Goal: Task Accomplishment & Management: Complete application form

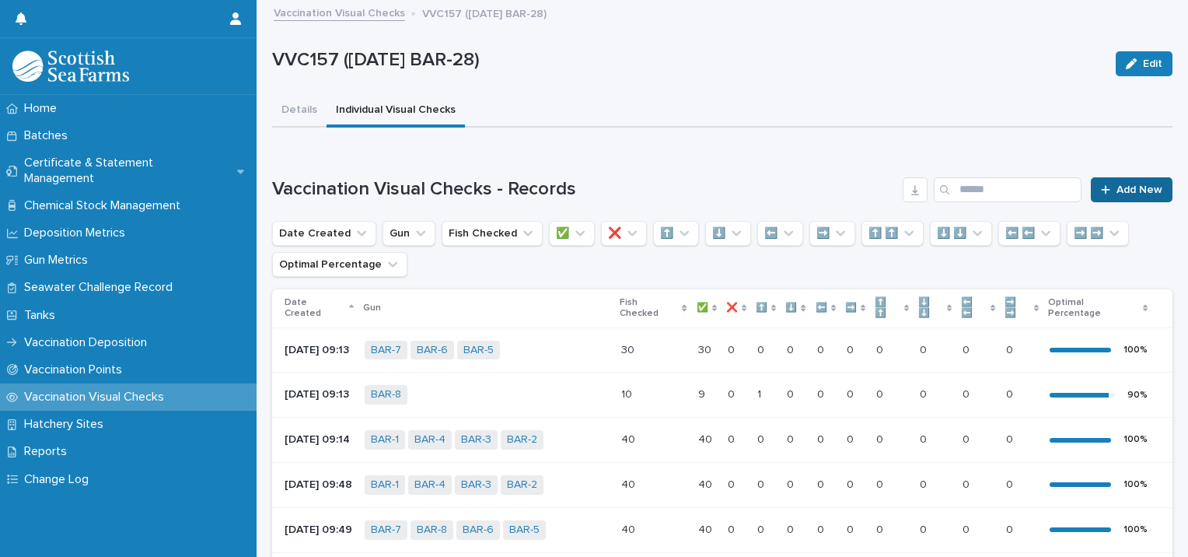
click at [1091, 186] on link "Add New" at bounding box center [1132, 189] width 82 height 25
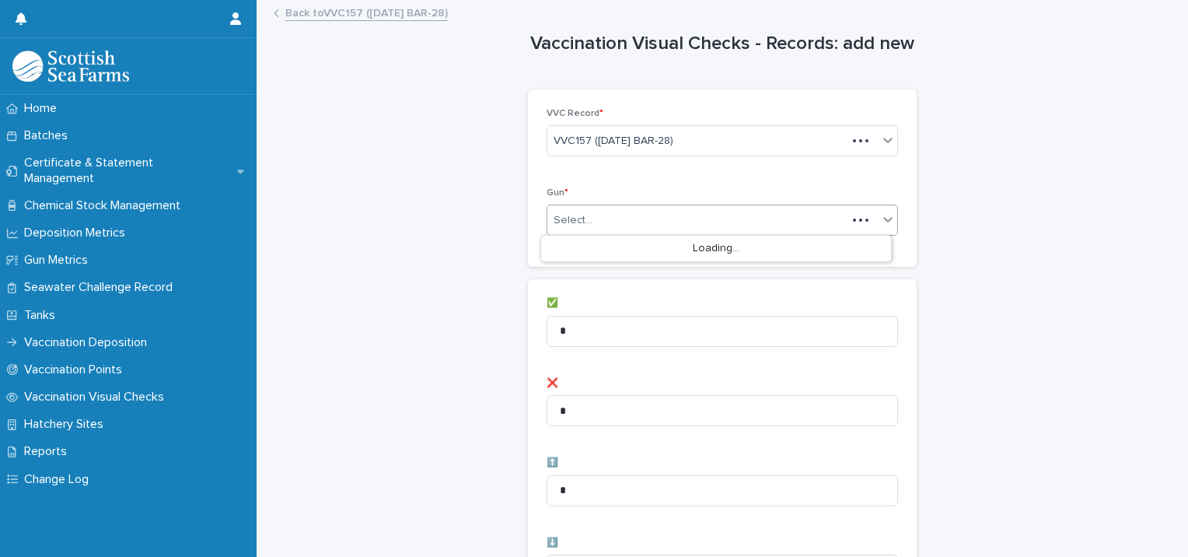
click at [602, 211] on div "Select..." at bounding box center [696, 221] width 299 height 26
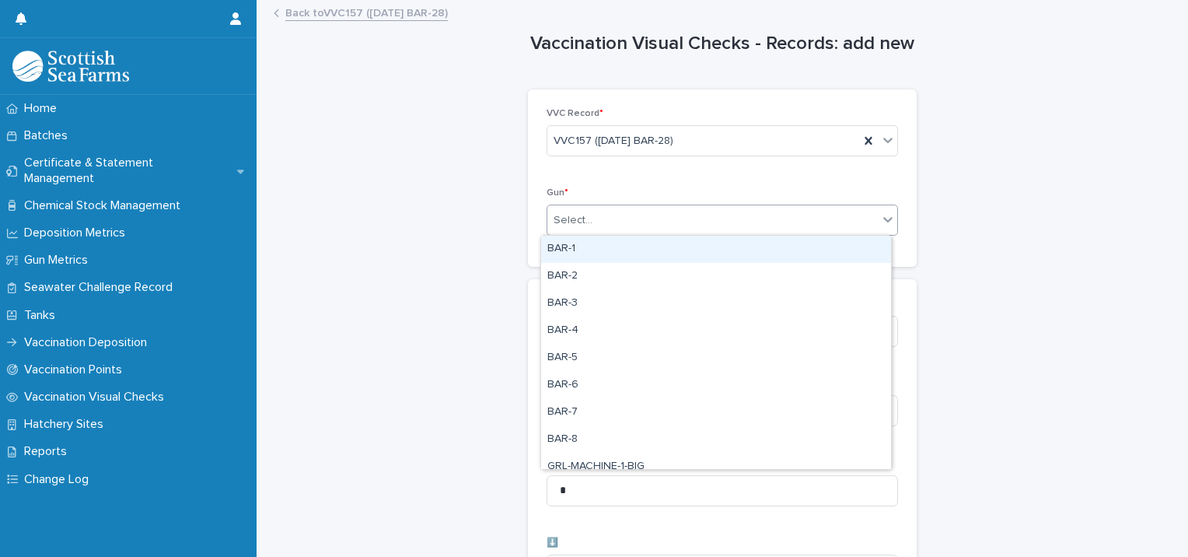
click at [590, 257] on div "BAR-1" at bounding box center [716, 249] width 350 height 27
click at [696, 228] on div "BAR-1" at bounding box center [703, 220] width 312 height 27
click at [656, 250] on div "BAR-2" at bounding box center [716, 249] width 350 height 27
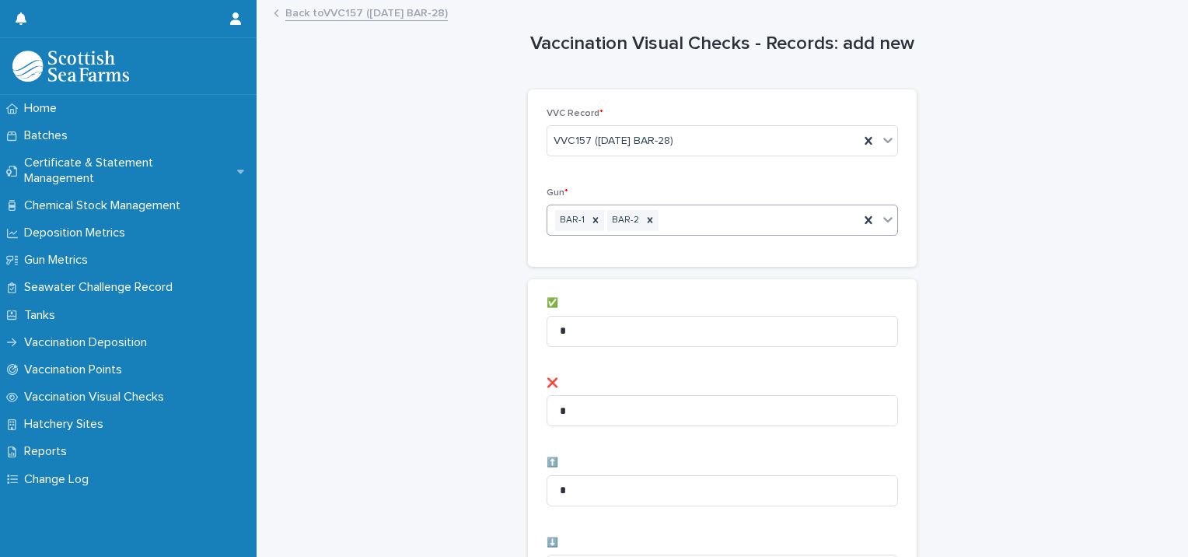
click at [732, 219] on div "BAR-1 BAR-2" at bounding box center [703, 220] width 312 height 27
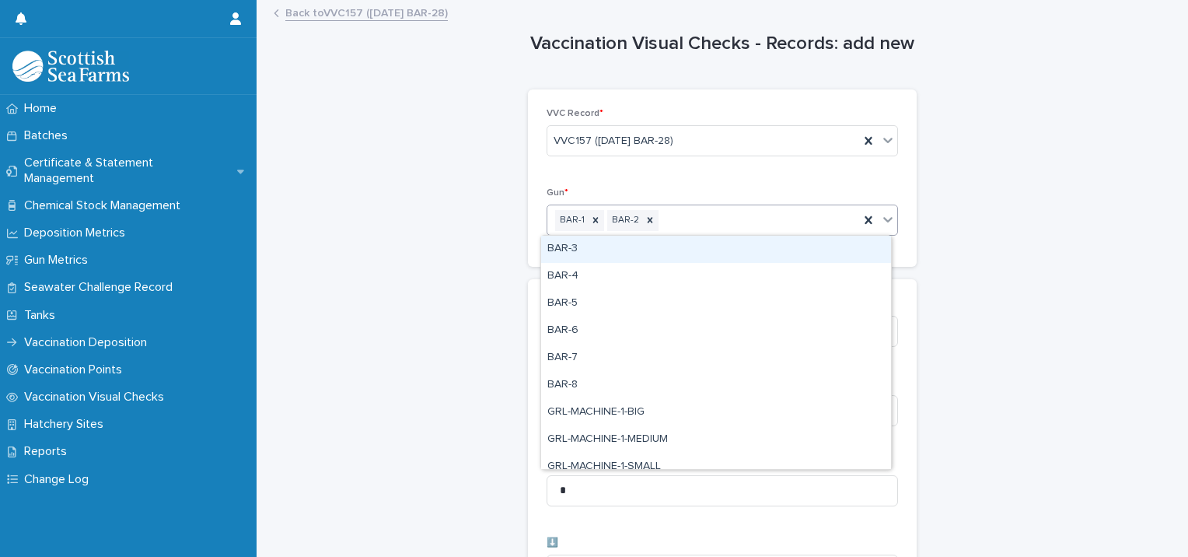
click at [705, 246] on div "BAR-3" at bounding box center [716, 249] width 350 height 27
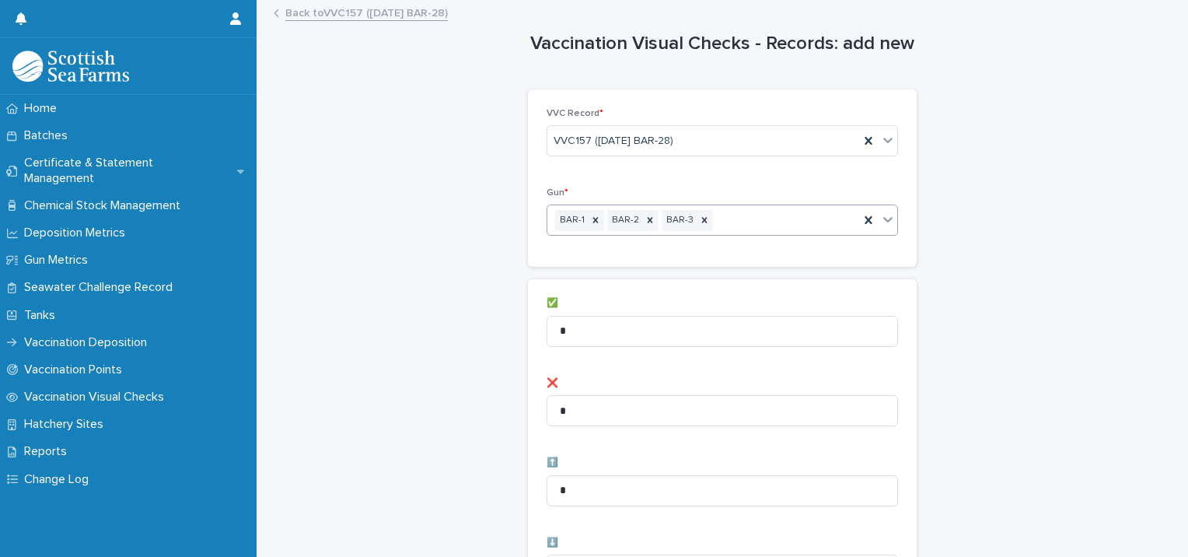
click at [753, 221] on div "BAR-1 BAR-2 BAR-3" at bounding box center [703, 220] width 312 height 27
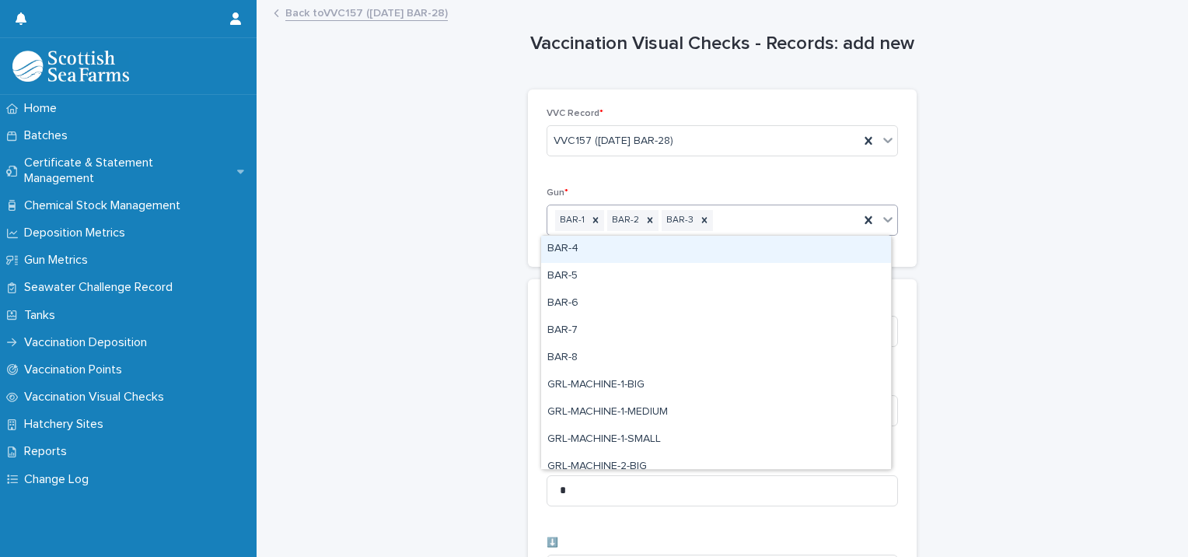
click at [739, 258] on div "BAR-4" at bounding box center [716, 249] width 350 height 27
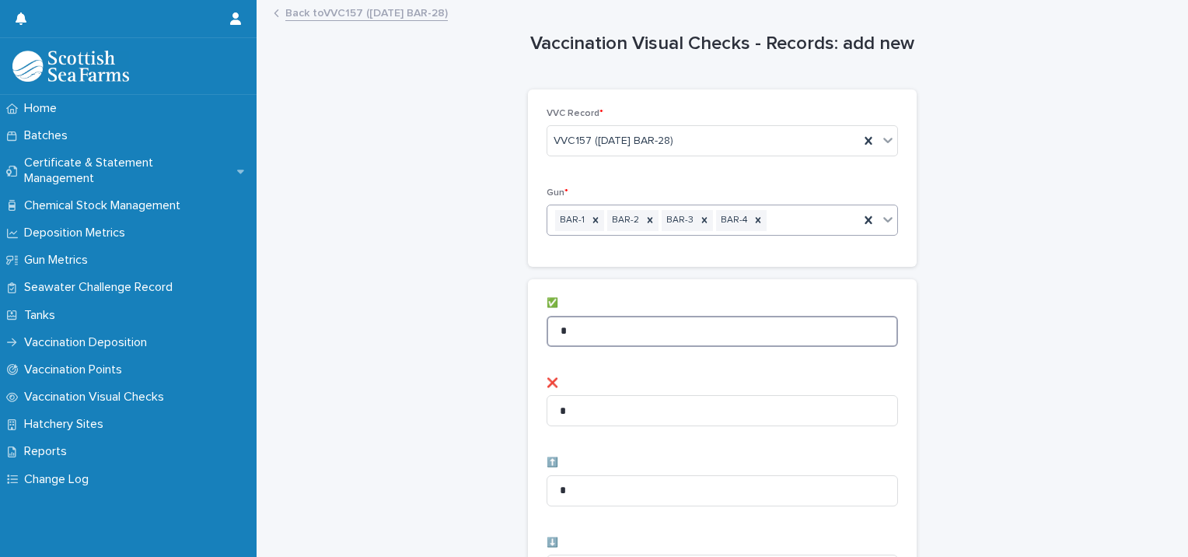
type input "**"
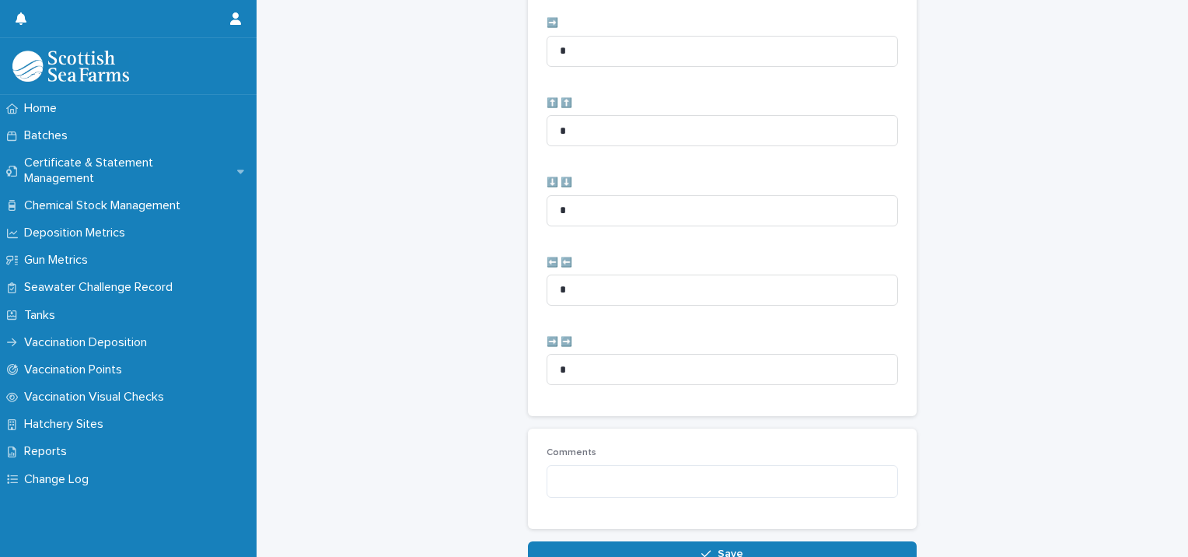
scroll to position [776, 0]
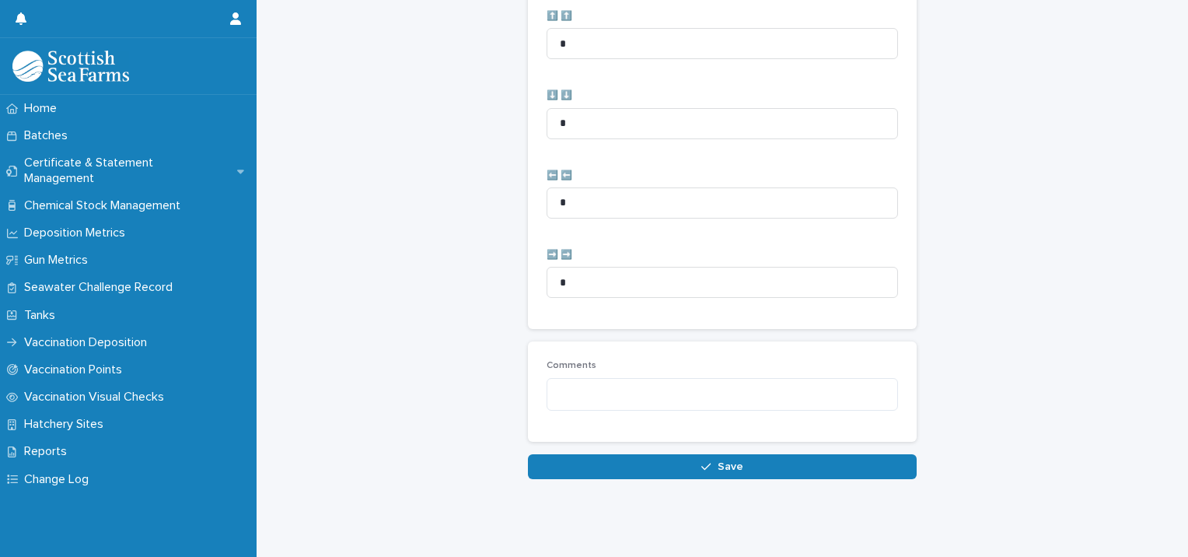
click at [553, 458] on button "Save" at bounding box center [722, 466] width 389 height 25
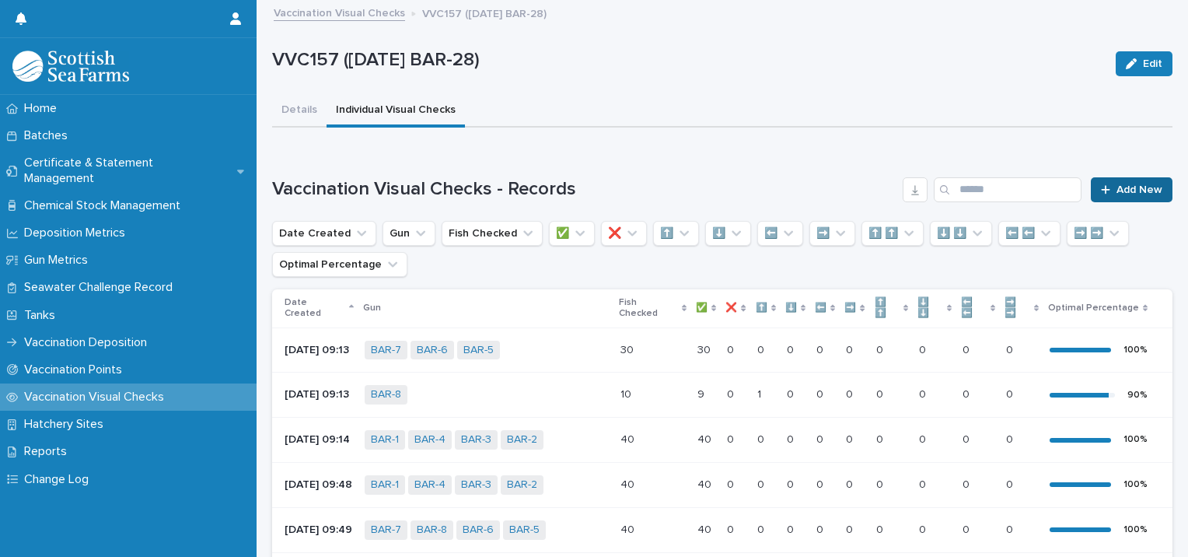
click at [1113, 177] on link "Add New" at bounding box center [1132, 189] width 82 height 25
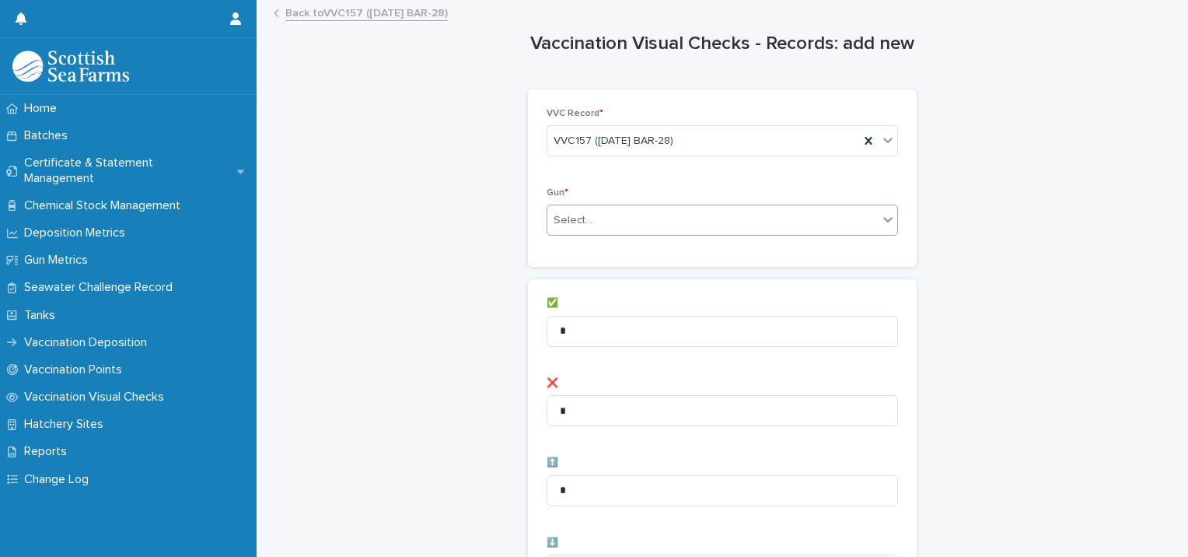
click at [638, 213] on div "Select..." at bounding box center [712, 221] width 330 height 26
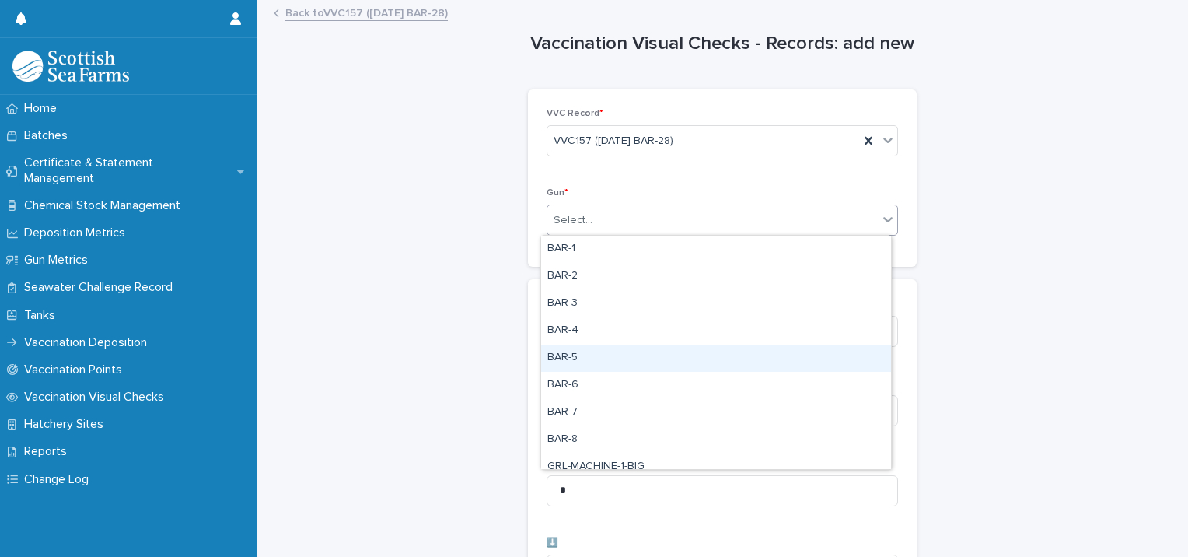
click at [590, 355] on div "BAR-5" at bounding box center [716, 357] width 350 height 27
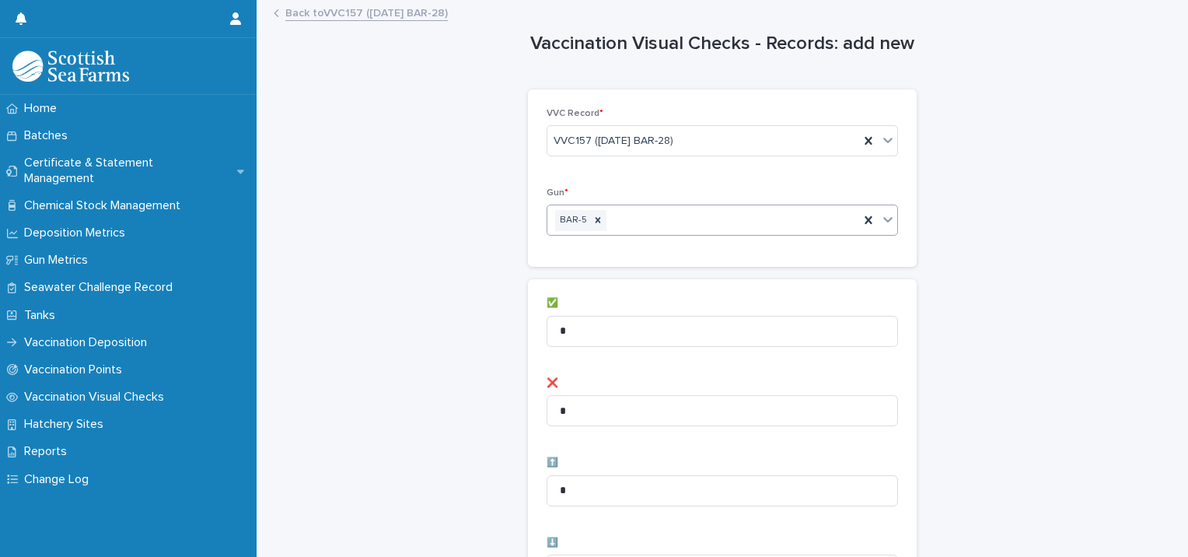
click at [699, 230] on div "BAR-5" at bounding box center [703, 220] width 312 height 27
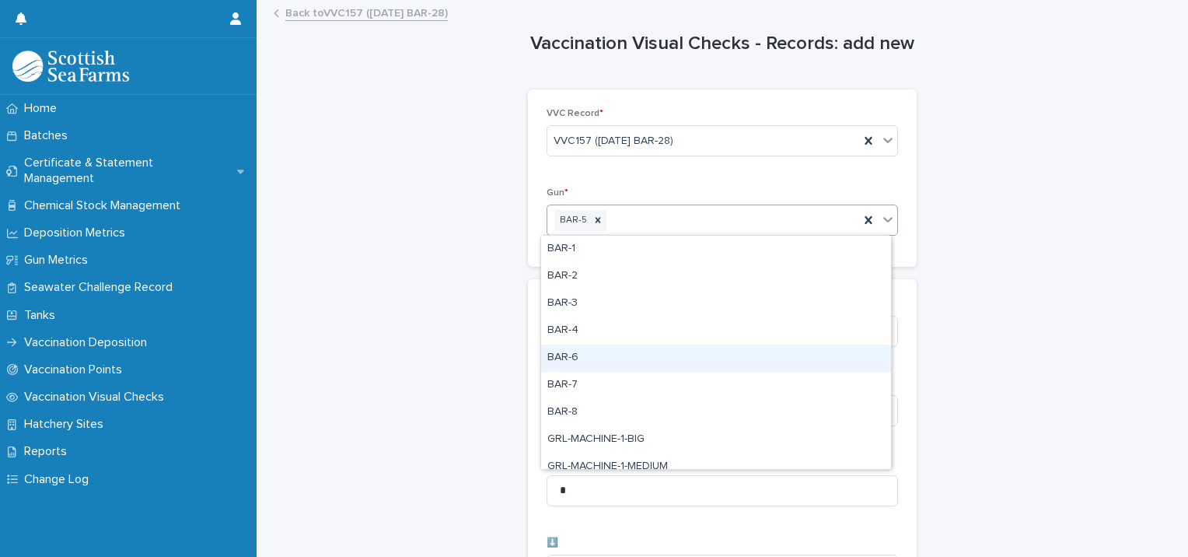
click at [624, 353] on div "BAR-6" at bounding box center [716, 357] width 350 height 27
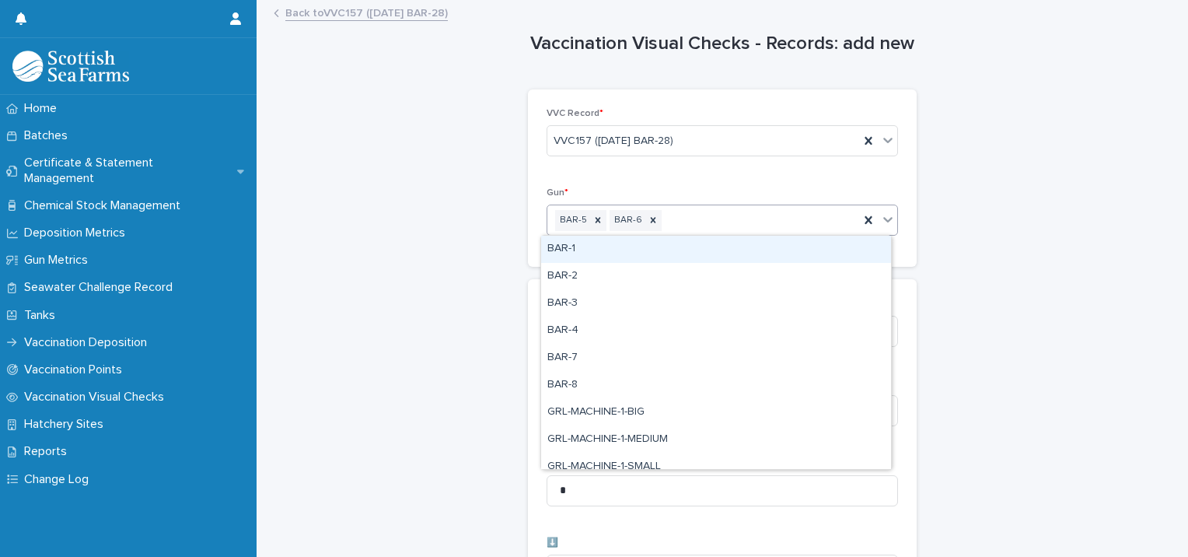
drag, startPoint x: 768, startPoint y: 208, endPoint x: 742, endPoint y: 234, distance: 36.3
click at [767, 210] on div "BAR-5 BAR-6" at bounding box center [703, 220] width 312 height 27
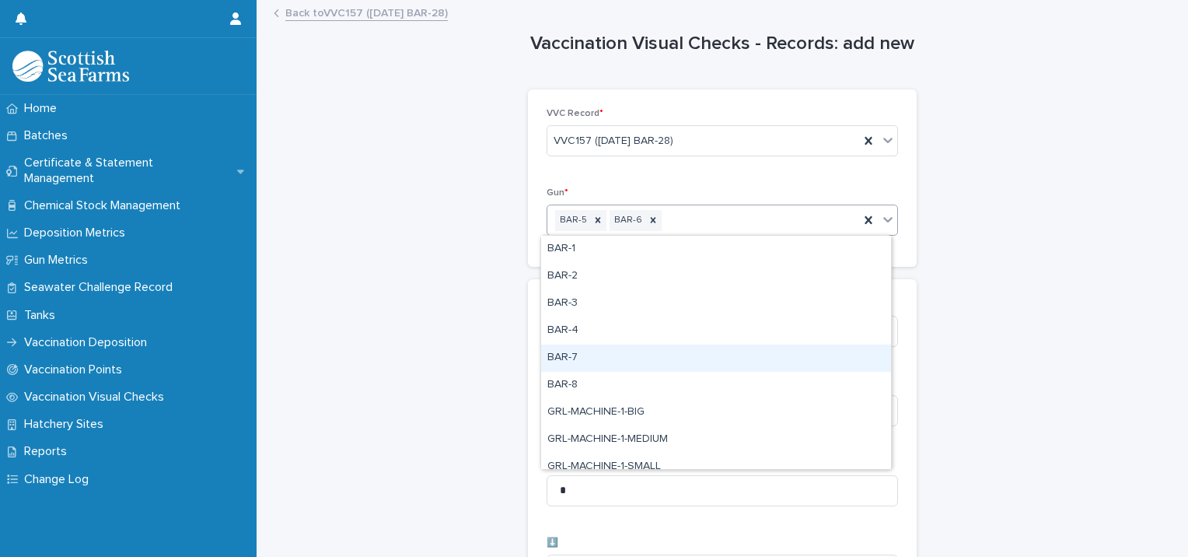
click at [650, 348] on div "BAR-7" at bounding box center [716, 357] width 350 height 27
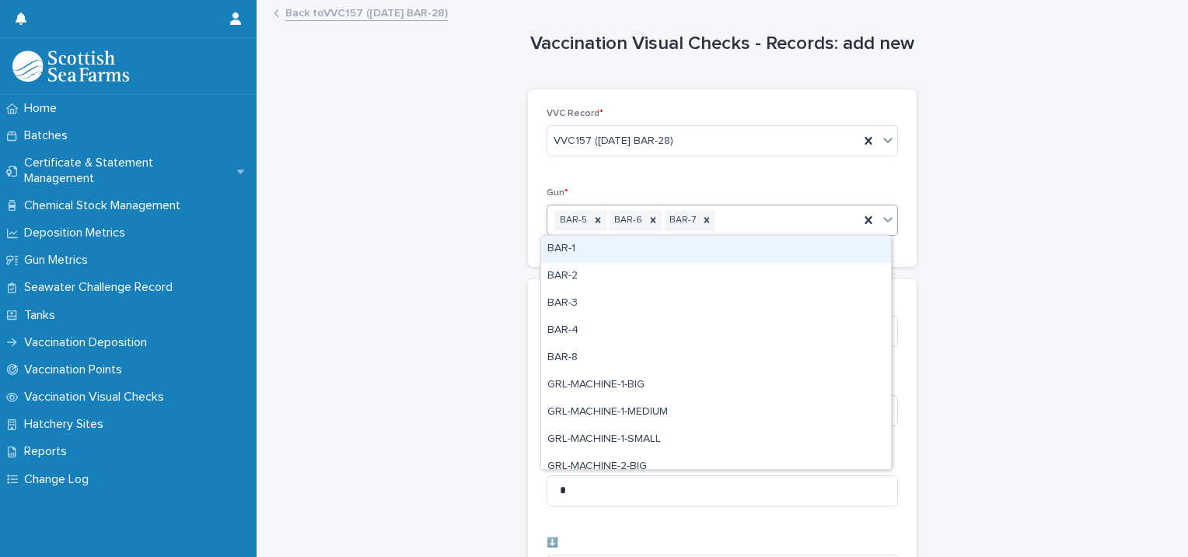
click at [795, 227] on div "BAR-5 BAR-6 BAR-7" at bounding box center [703, 220] width 312 height 27
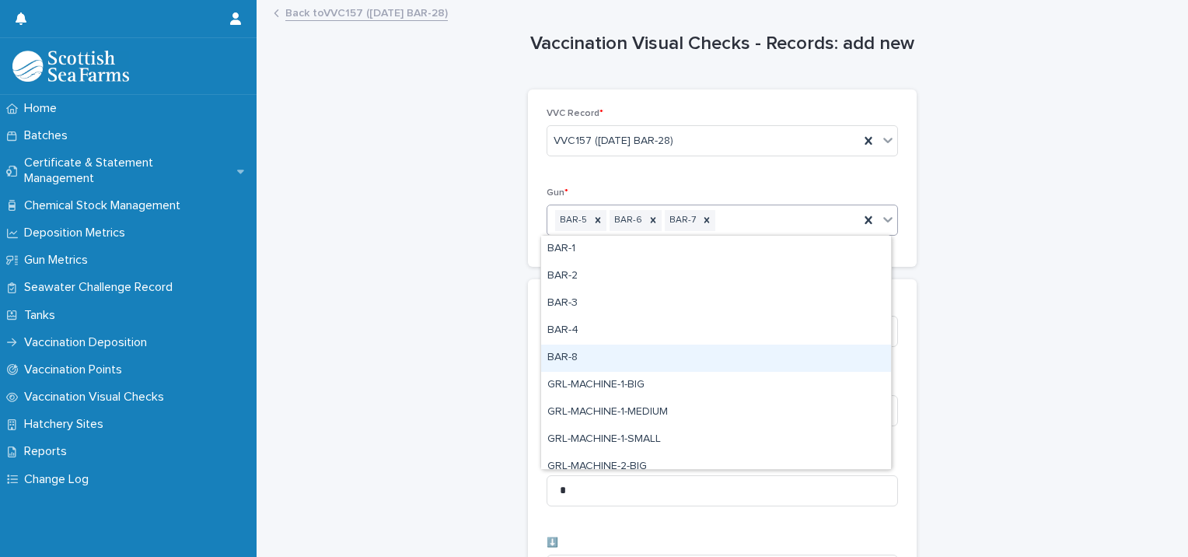
click at [671, 351] on div "BAR-8" at bounding box center [716, 357] width 350 height 27
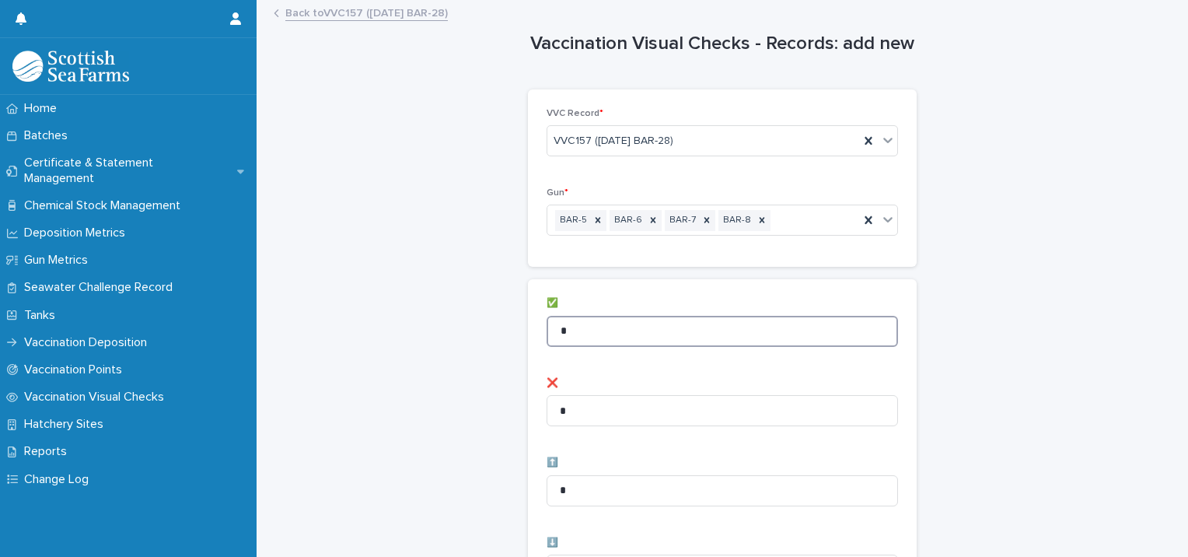
drag, startPoint x: 669, startPoint y: 316, endPoint x: 526, endPoint y: 305, distance: 143.5
type input "**"
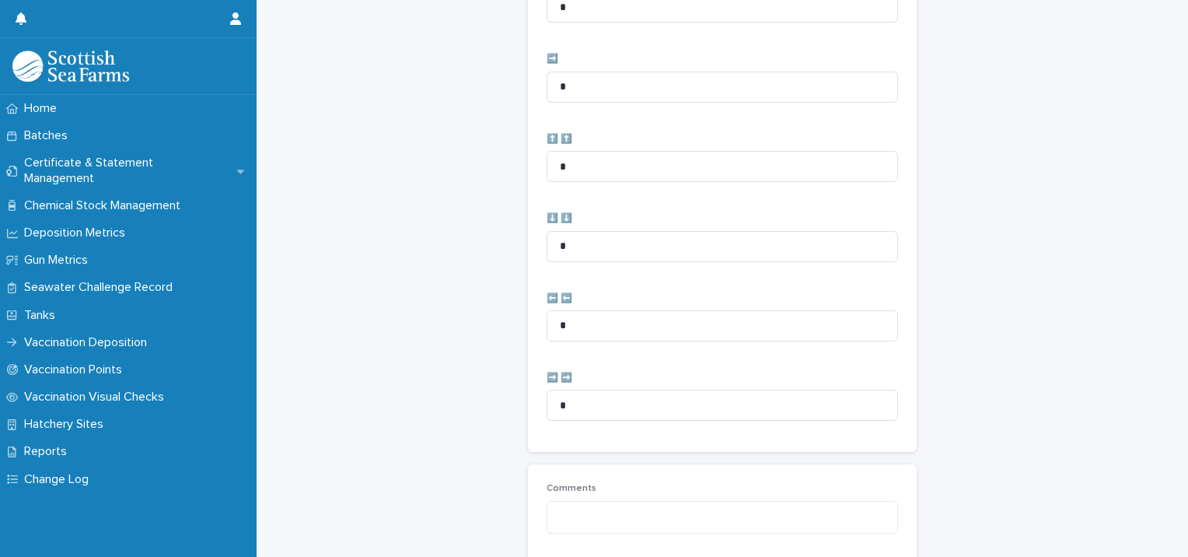
scroll to position [776, 0]
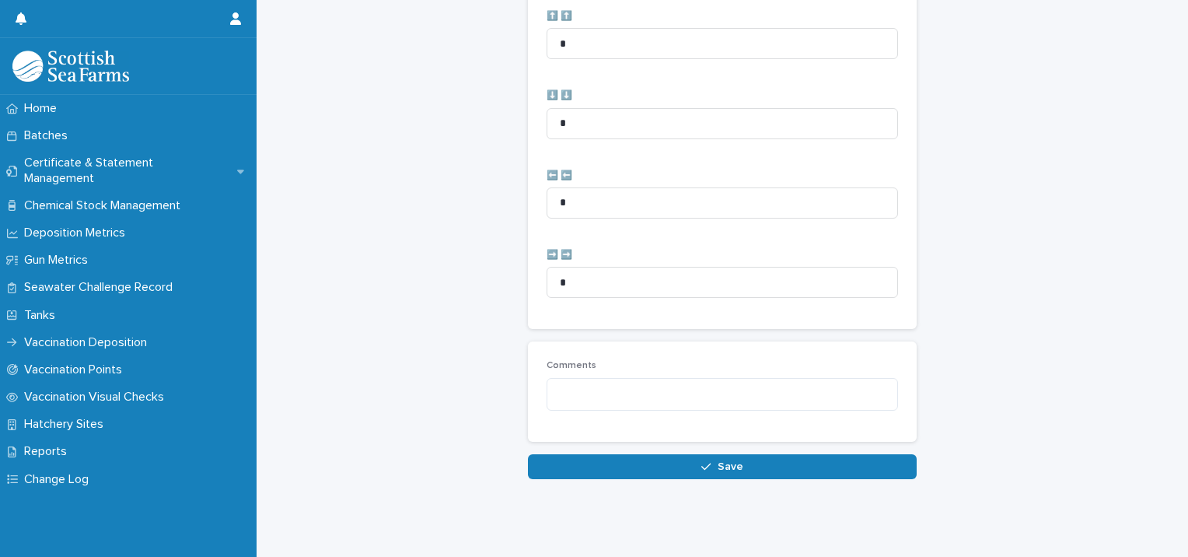
click at [554, 454] on button "Save" at bounding box center [722, 466] width 389 height 25
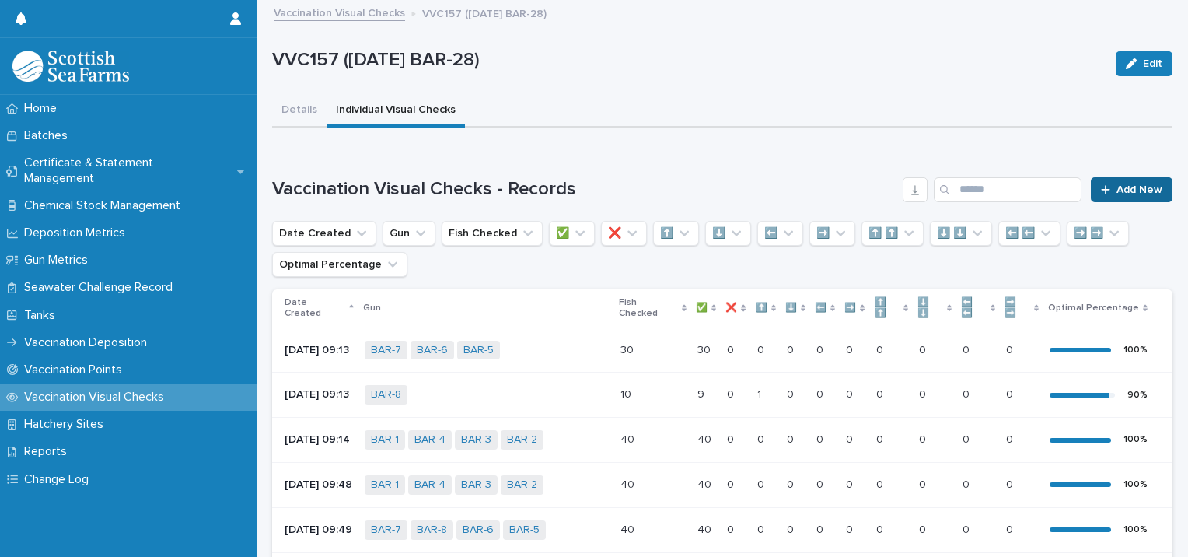
click at [1125, 197] on link "Add New" at bounding box center [1132, 189] width 82 height 25
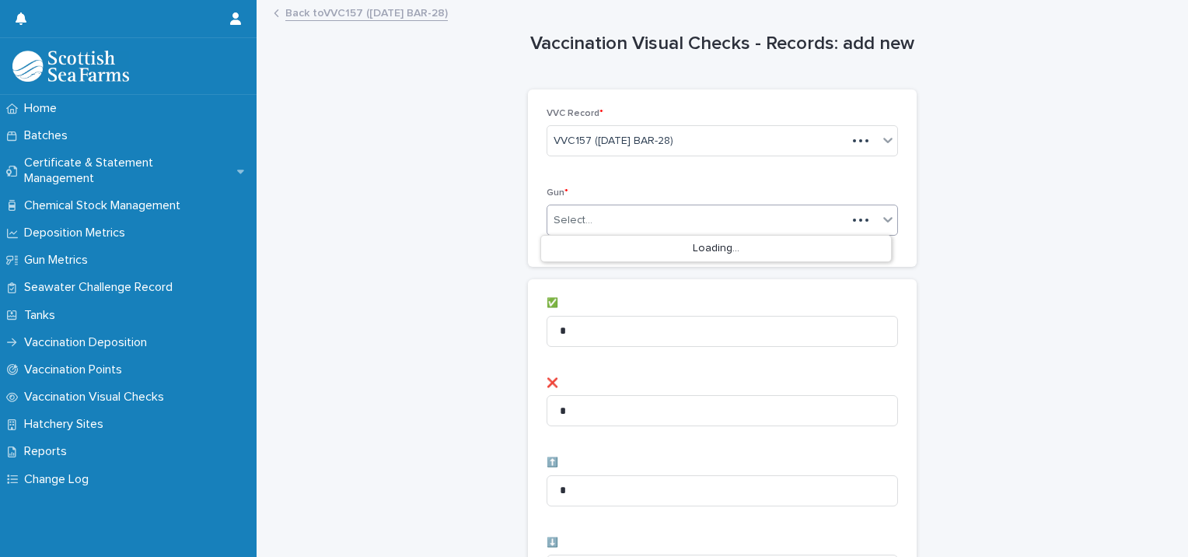
click at [609, 218] on div "Select..." at bounding box center [696, 221] width 299 height 26
click at [728, 224] on div "Select..." at bounding box center [712, 221] width 330 height 26
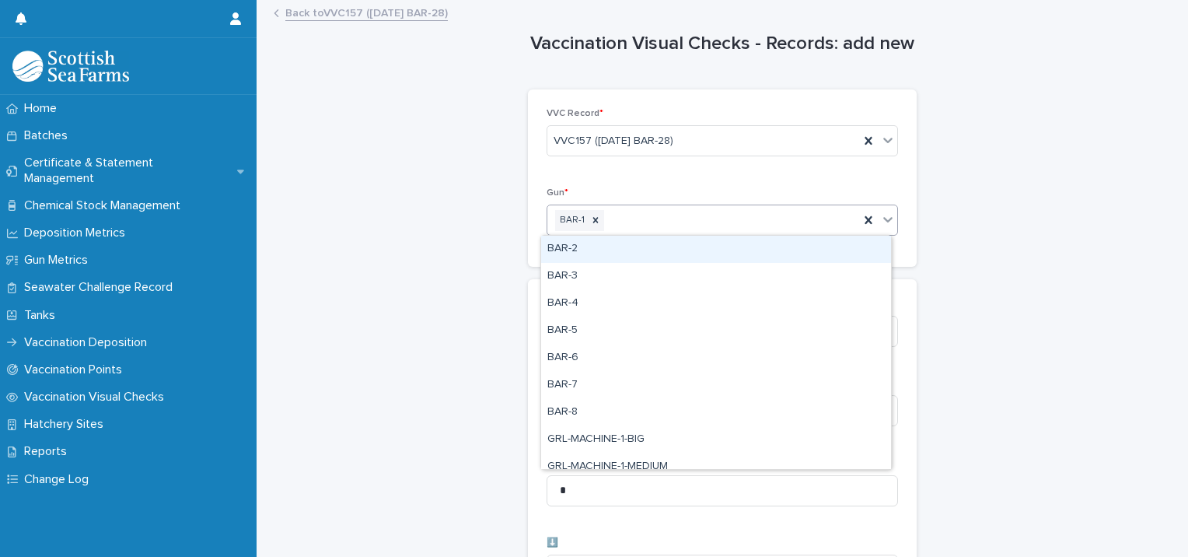
click at [672, 246] on div "BAR-2" at bounding box center [716, 249] width 350 height 27
click at [753, 217] on div "BAR-1 BAR-2" at bounding box center [703, 220] width 312 height 27
click at [715, 245] on div "BAR-3" at bounding box center [716, 249] width 350 height 27
click at [790, 216] on div "BAR-1 BAR-2 BAR-3" at bounding box center [703, 220] width 312 height 27
click at [739, 248] on div "BAR-4" at bounding box center [716, 249] width 350 height 27
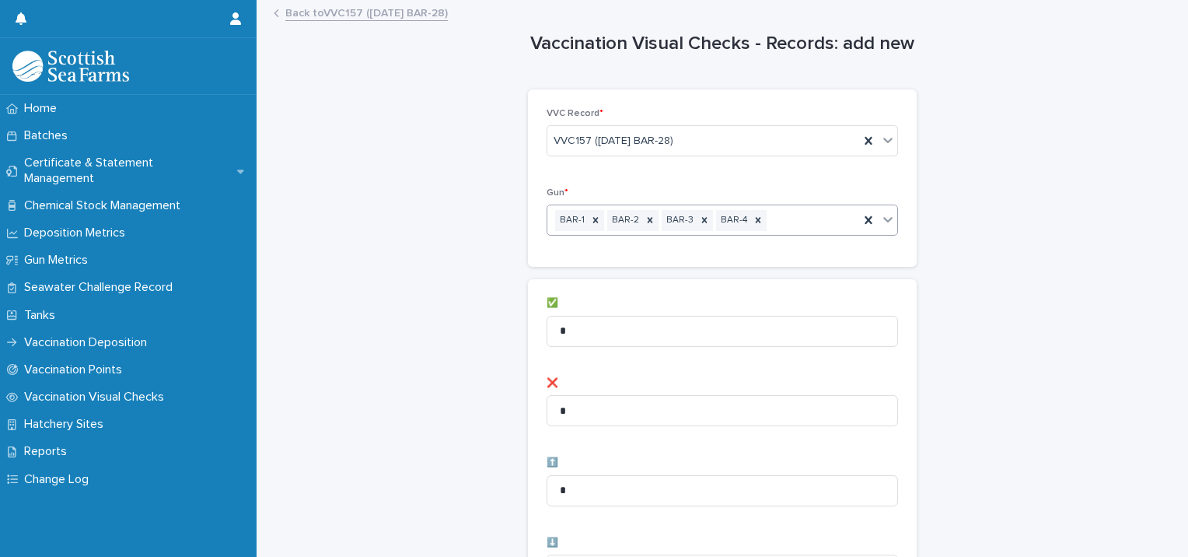
click at [794, 223] on div "BAR-1 BAR-2 BAR-3 BAR-4" at bounding box center [703, 220] width 312 height 27
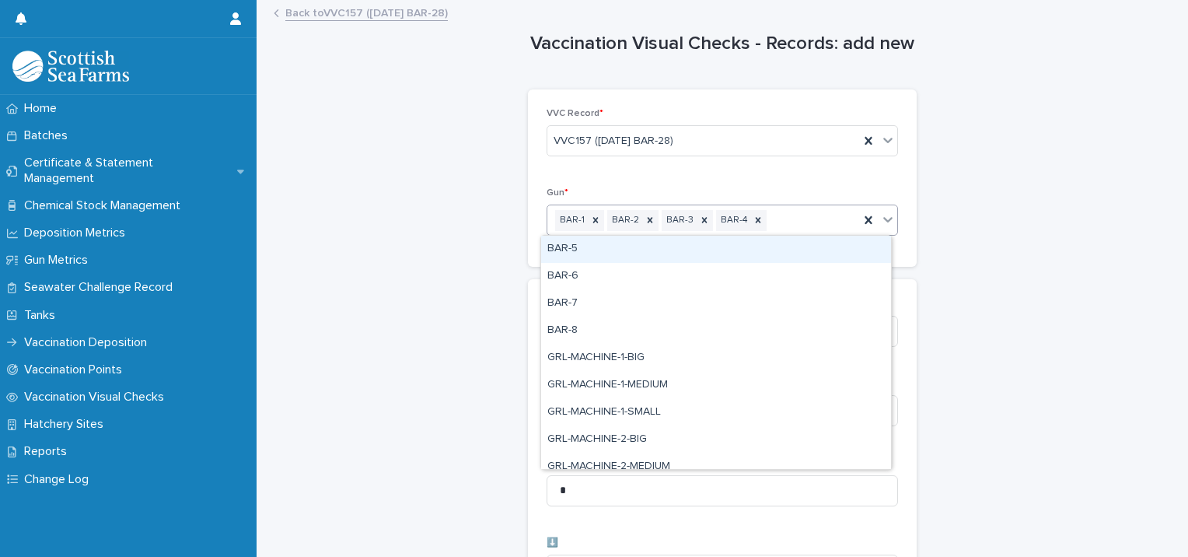
click at [765, 253] on div "BAR-5" at bounding box center [716, 249] width 350 height 27
click at [824, 222] on div "BAR-1 BAR-2 BAR-3 BAR-4 BAR-5" at bounding box center [703, 220] width 312 height 27
click at [791, 253] on div "BAR-6" at bounding box center [716, 249] width 350 height 27
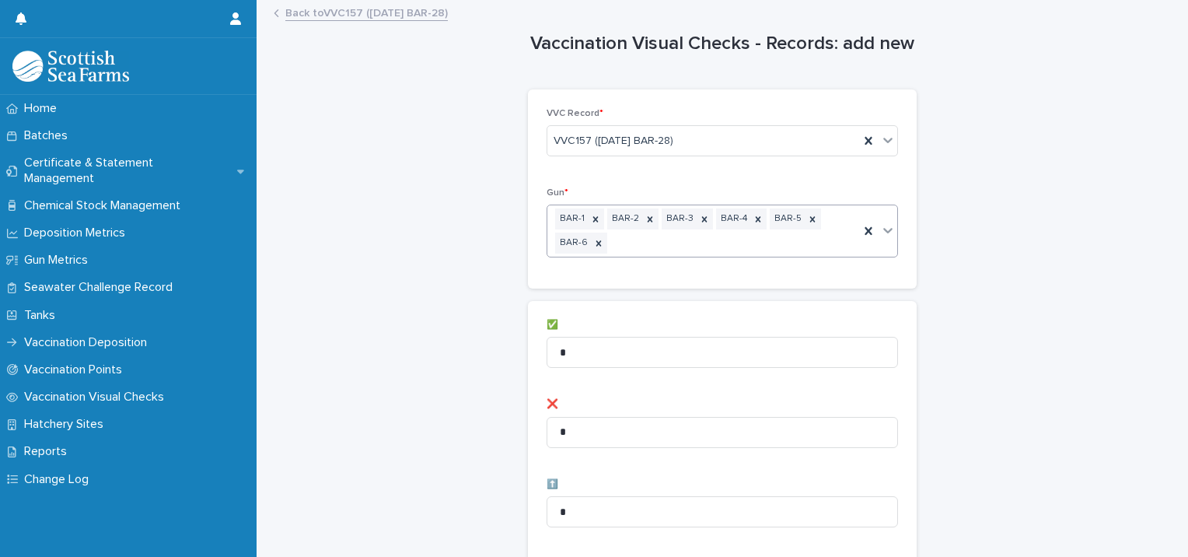
click at [801, 239] on div "BAR-1 BAR-2 BAR-3 BAR-4 BAR-5 BAR-6" at bounding box center [703, 230] width 312 height 51
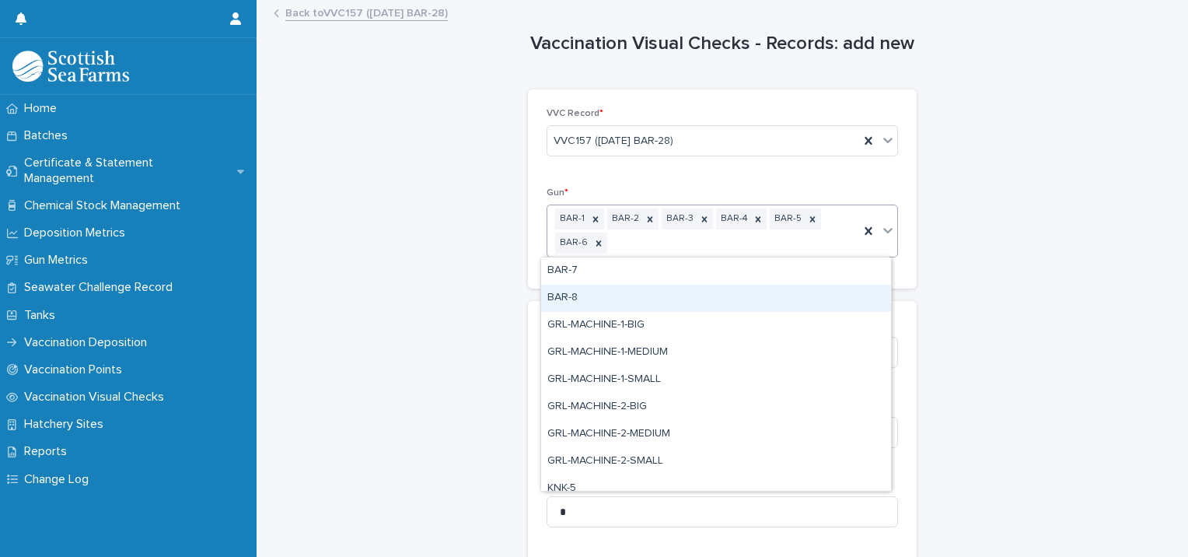
click at [641, 300] on div "BAR-8" at bounding box center [716, 298] width 350 height 27
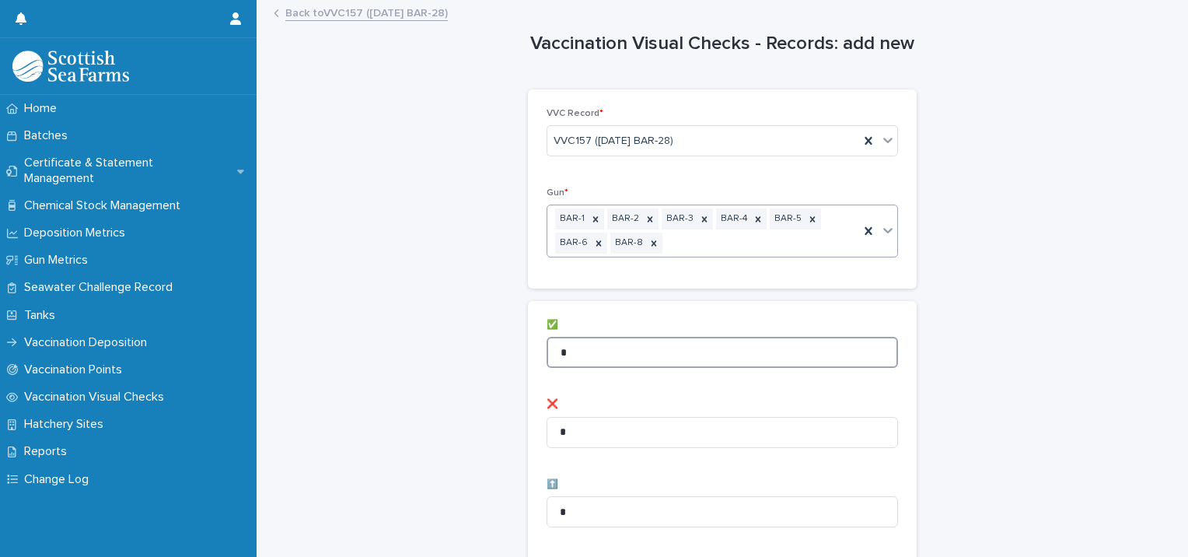
drag, startPoint x: 585, startPoint y: 348, endPoint x: 466, endPoint y: 347, distance: 119.0
type input "**"
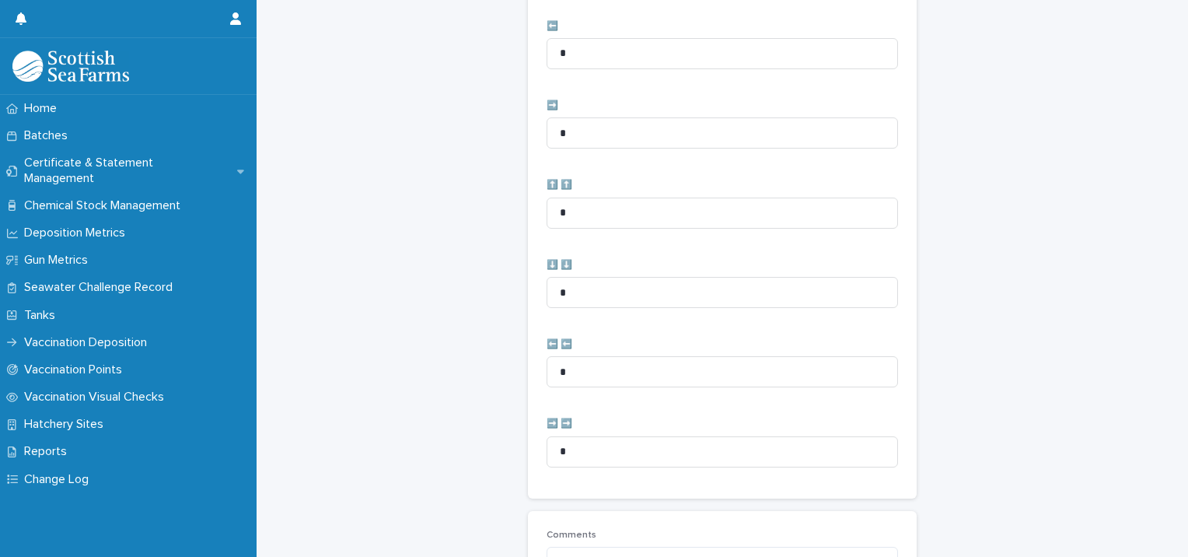
scroll to position [777, 0]
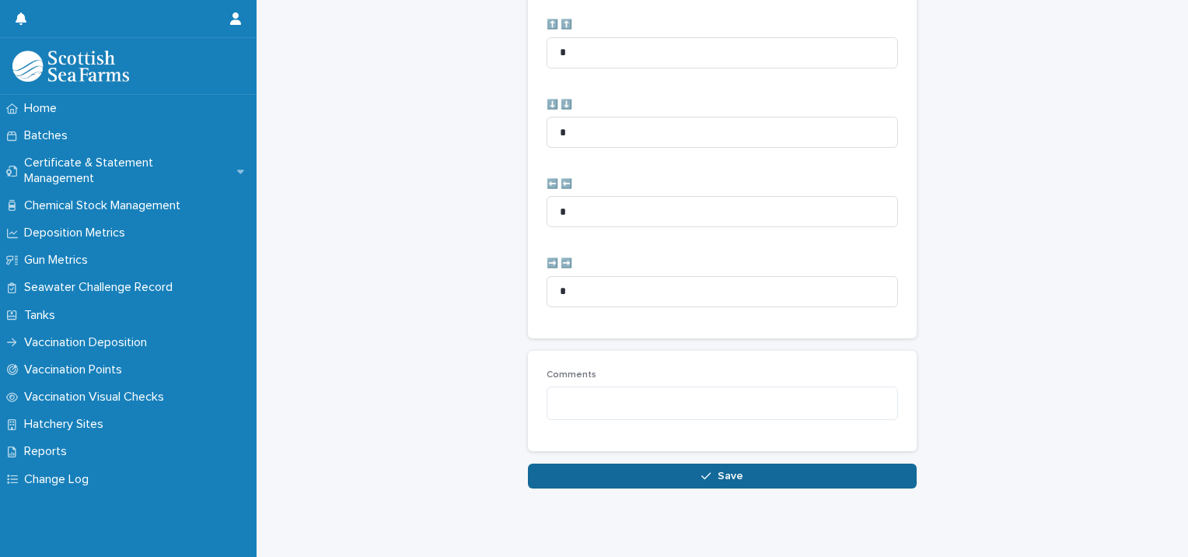
click at [549, 477] on button "Save" at bounding box center [722, 475] width 389 height 25
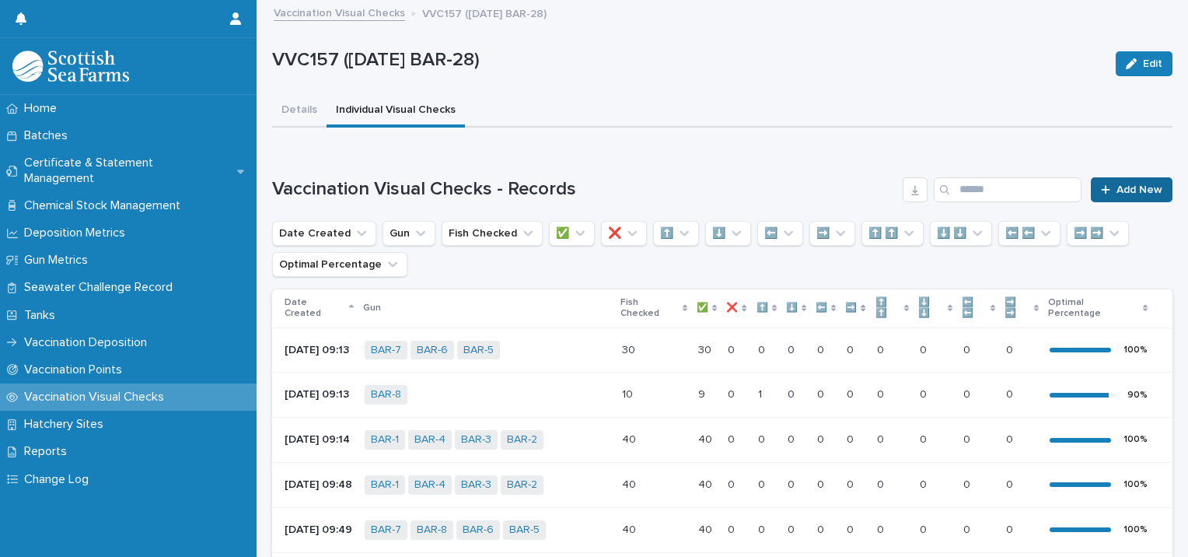
click at [1116, 187] on span "Add New" at bounding box center [1139, 189] width 46 height 11
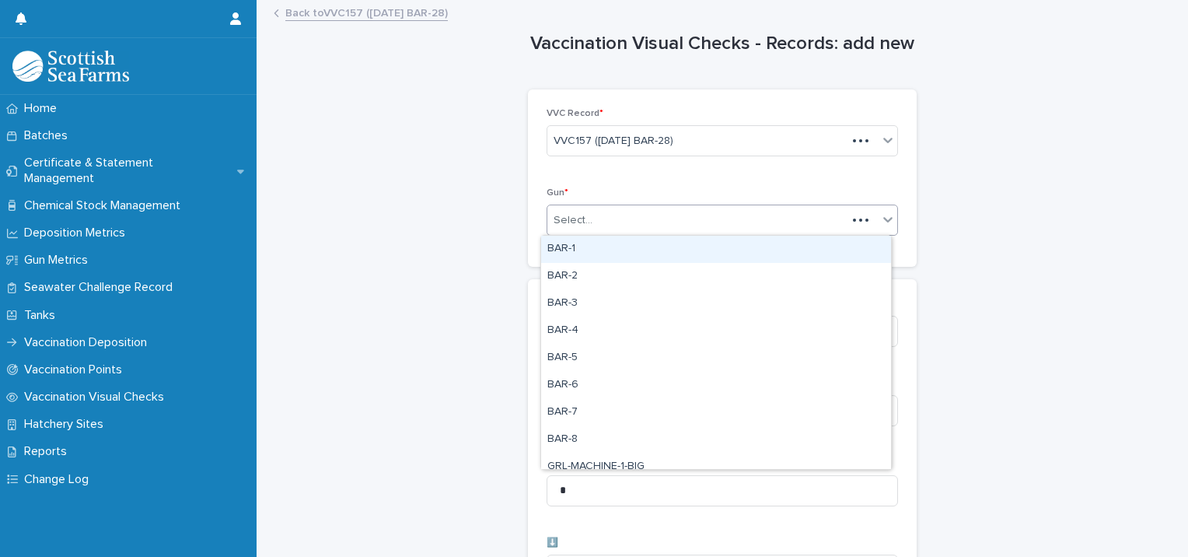
click at [720, 218] on div "Select..." at bounding box center [696, 221] width 299 height 26
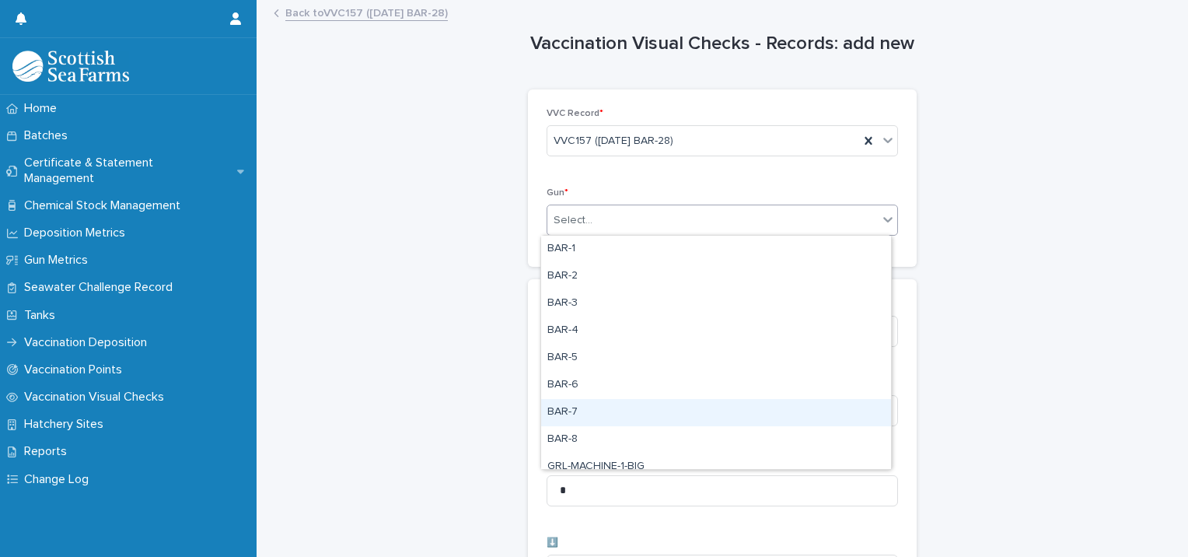
click at [584, 407] on div "BAR-7" at bounding box center [716, 412] width 350 height 27
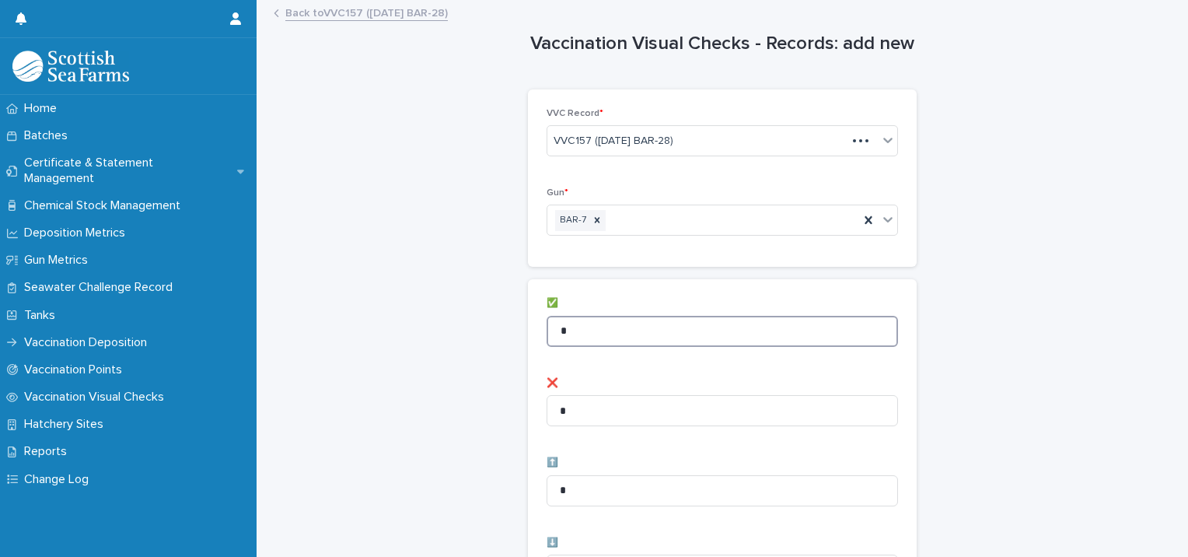
drag, startPoint x: 624, startPoint y: 323, endPoint x: 421, endPoint y: 341, distance: 202.9
type input "*"
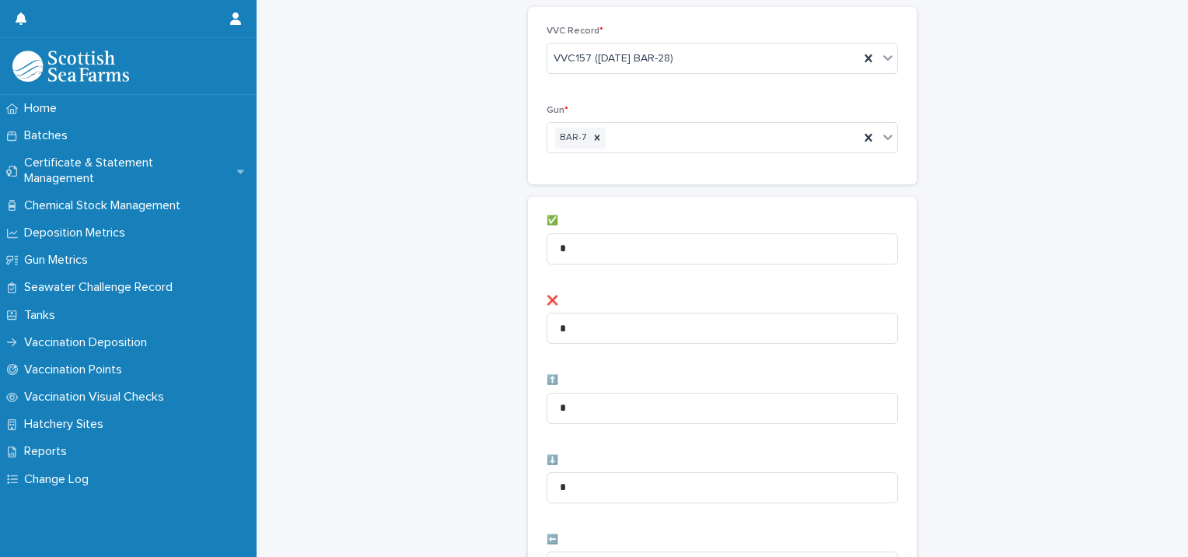
scroll to position [233, 0]
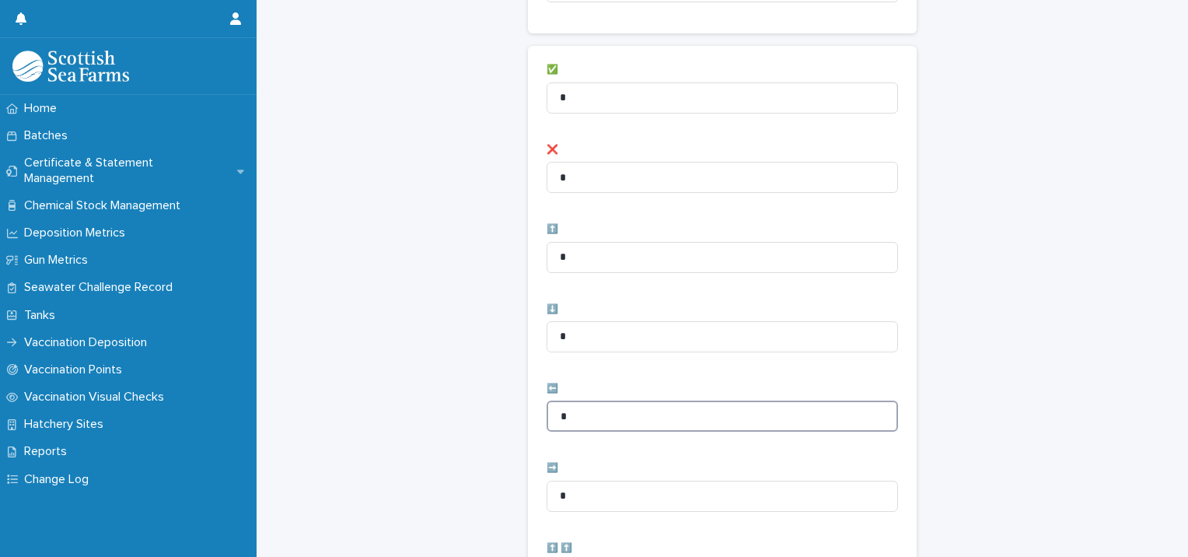
drag, startPoint x: 576, startPoint y: 411, endPoint x: 311, endPoint y: 439, distance: 266.5
click at [313, 440] on div "Vaccination Visual Checks - Records: add new Loading... Saving… Loading... Savi…" at bounding box center [722, 389] width 900 height 1242
type input "*"
click at [347, 417] on div "Vaccination Visual Checks - Records: add new Loading... Saving… Loading... Savi…" at bounding box center [722, 389] width 900 height 1242
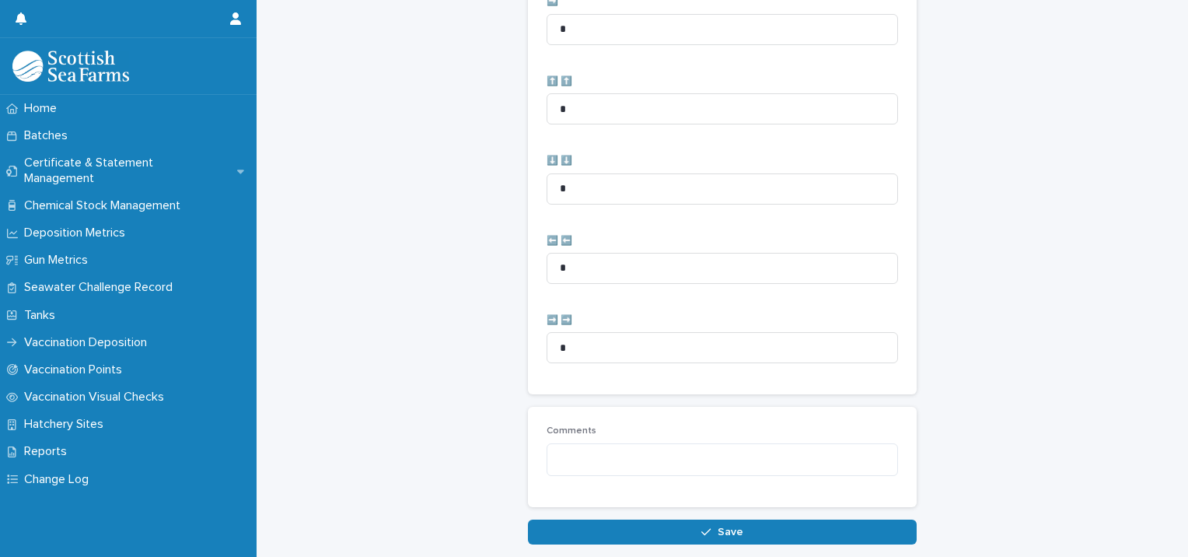
scroll to position [776, 0]
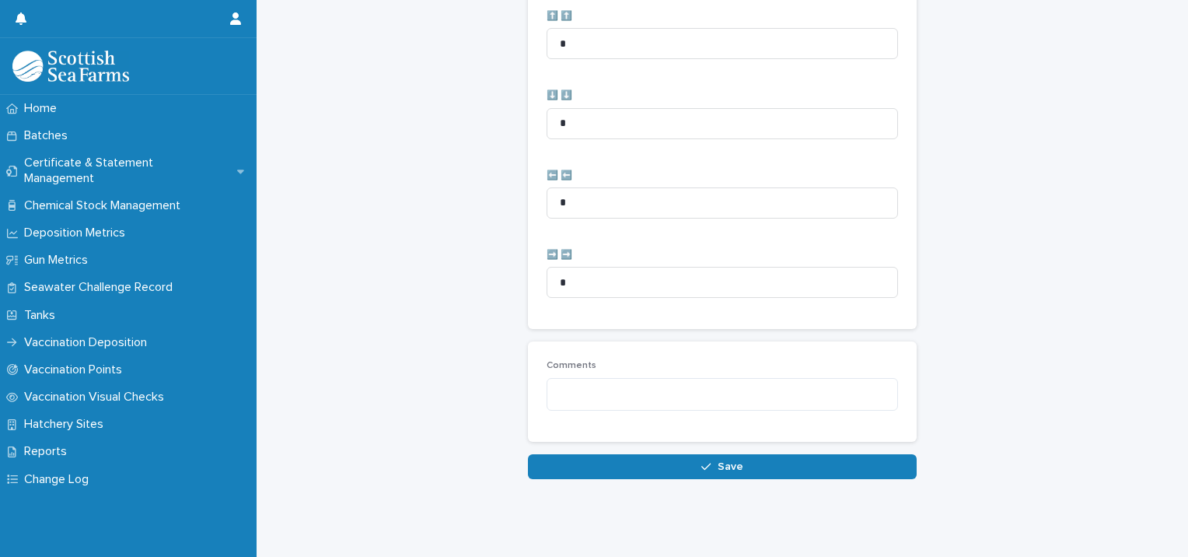
click at [567, 454] on button "Save" at bounding box center [722, 466] width 389 height 25
